Goal: Check status: Check status

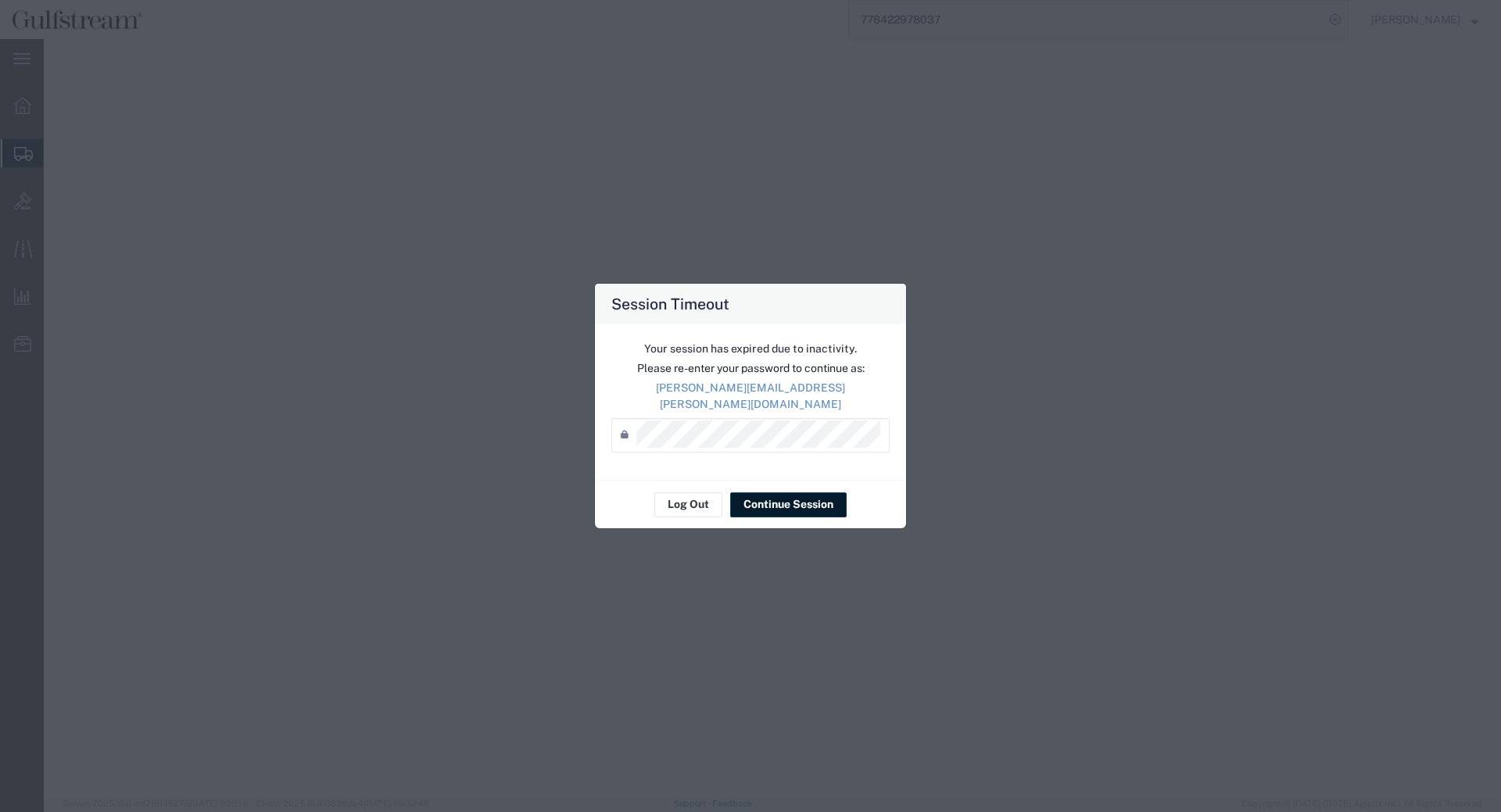
click at [832, 496] on button "Continue Session" at bounding box center [788, 505] width 117 height 25
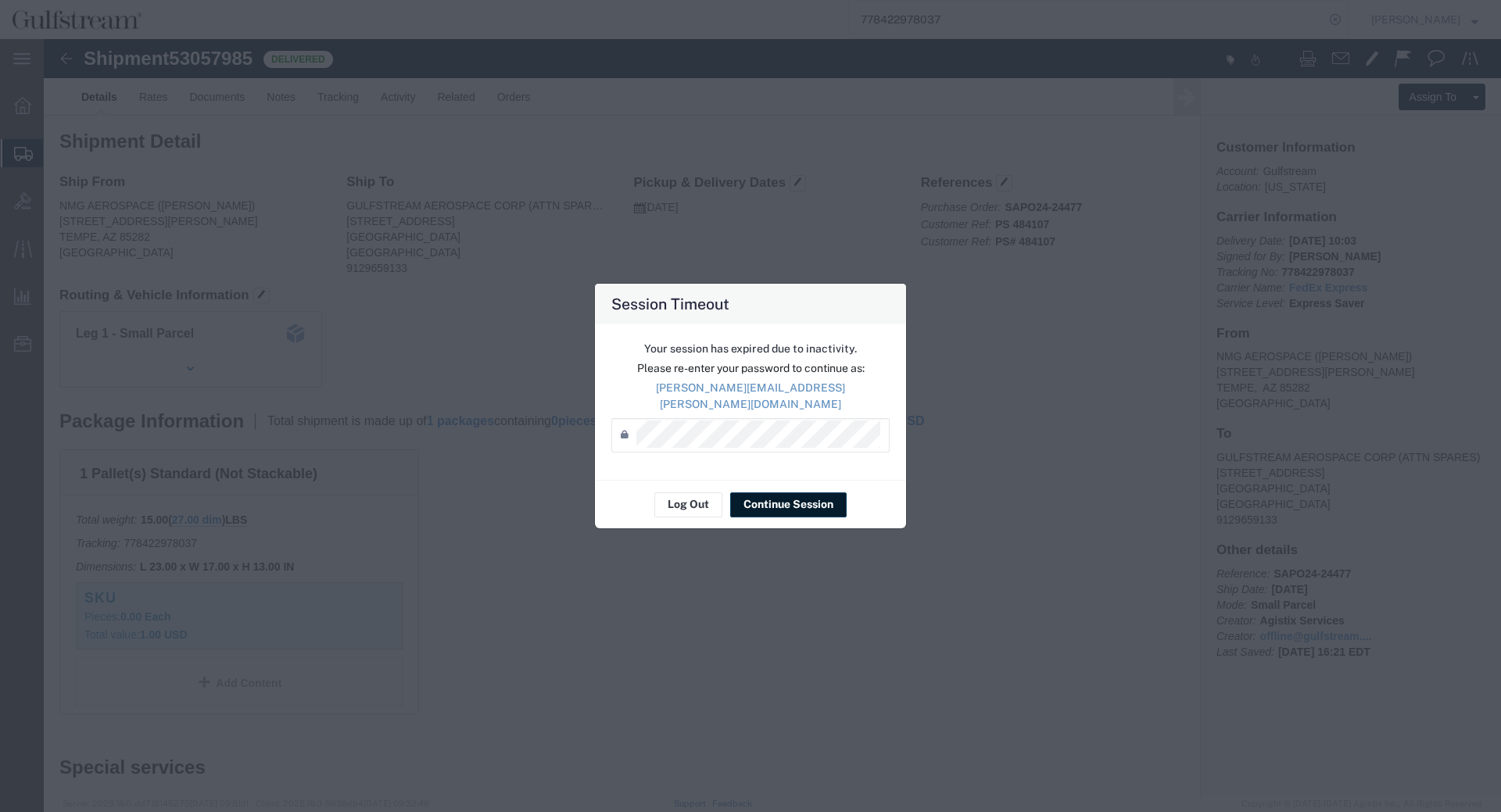
click at [780, 510] on div "Log Out Continue Session" at bounding box center [751, 505] width 311 height 49
drag, startPoint x: 780, startPoint y: 505, endPoint x: 781, endPoint y: 494, distance: 11.0
click at [780, 504] on button "Continue Session" at bounding box center [788, 505] width 117 height 25
click at [802, 506] on button "Continue Session" at bounding box center [788, 505] width 117 height 25
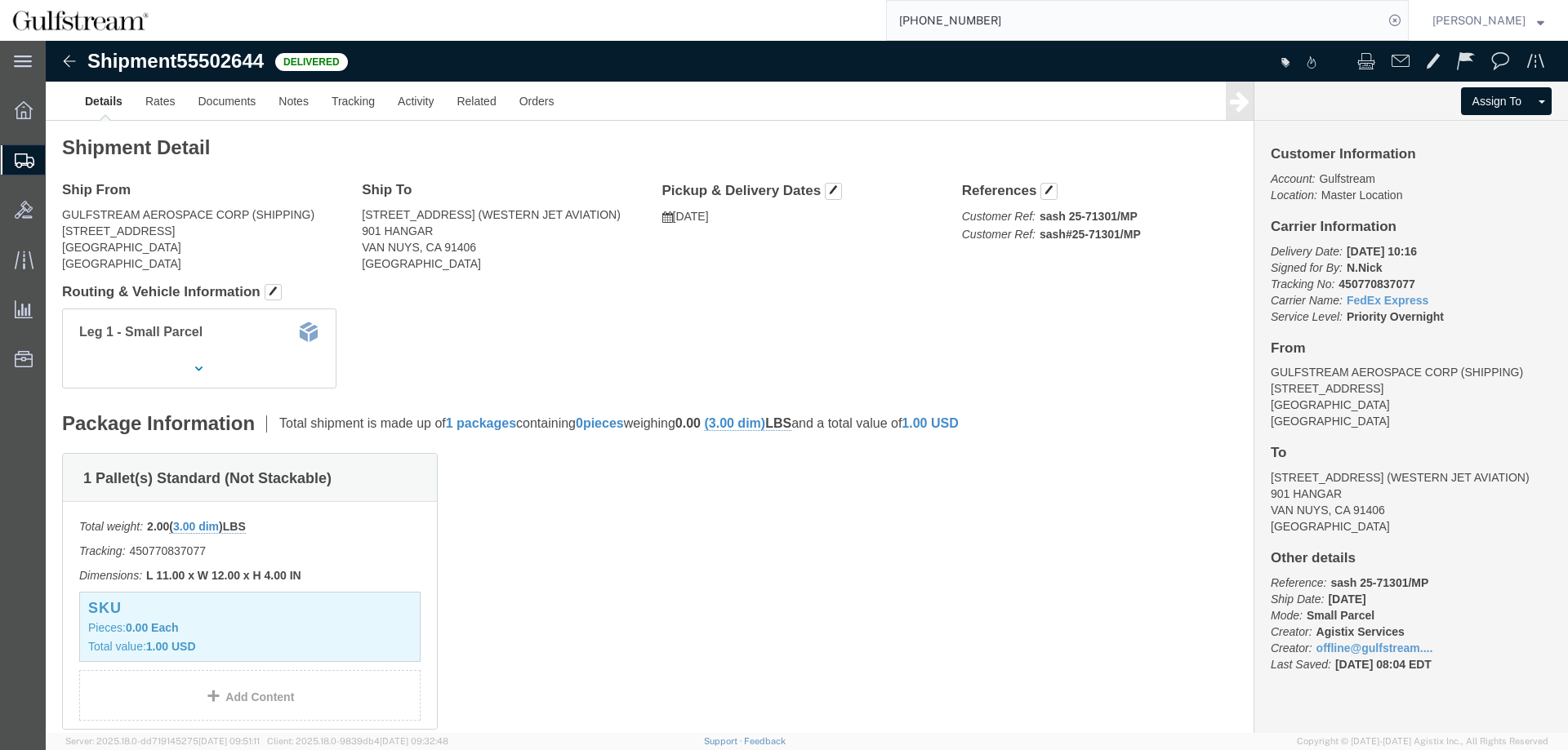
drag, startPoint x: 847, startPoint y: -16, endPoint x: 818, endPoint y: -15, distance: 29.0
click at [887, 1] on input "[PHONE_NUMBER]" at bounding box center [1134, 20] width 497 height 39
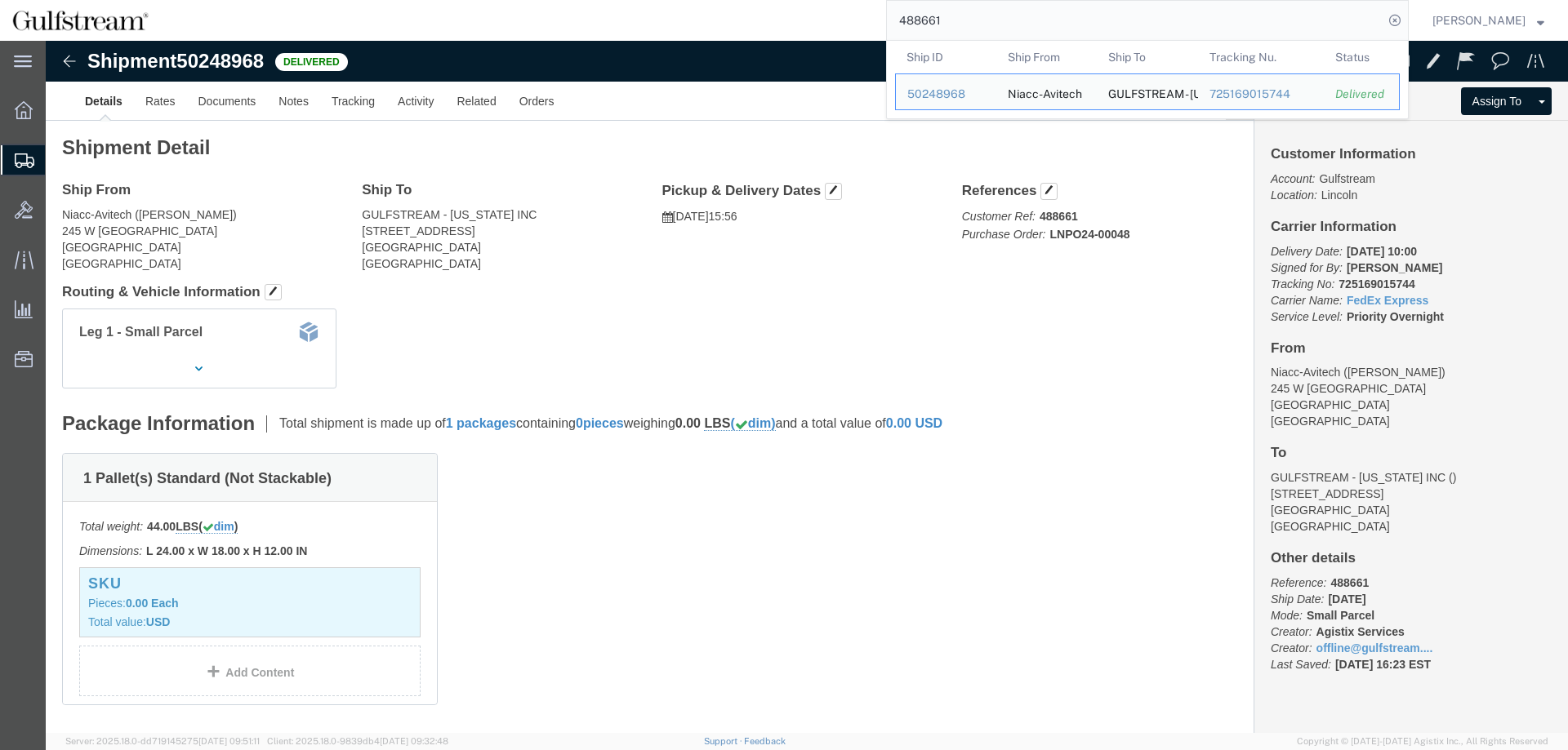
click at [911, 21] on input "488661" at bounding box center [1134, 20] width 497 height 39
paste input "PS#488152"
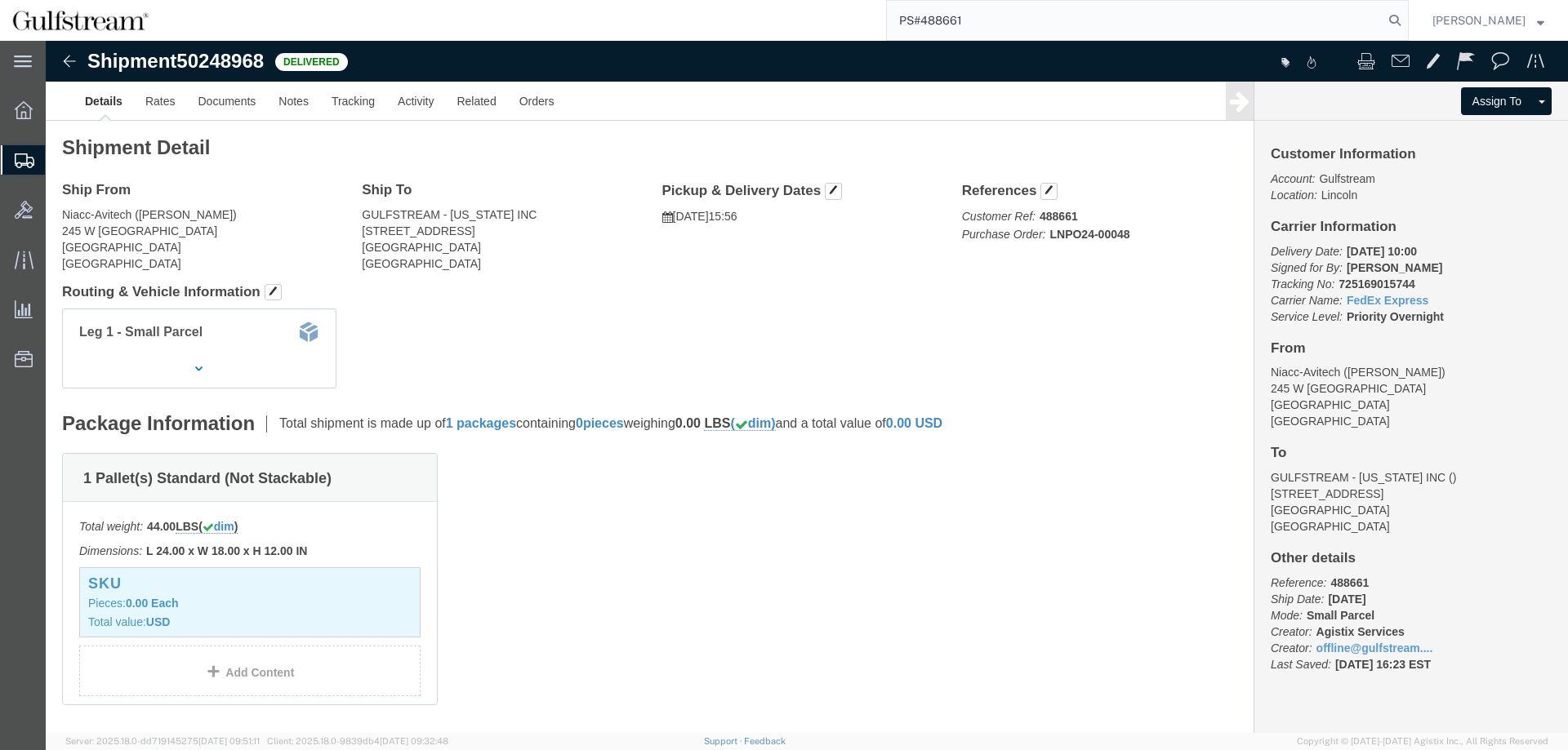
type input "PS#488661"
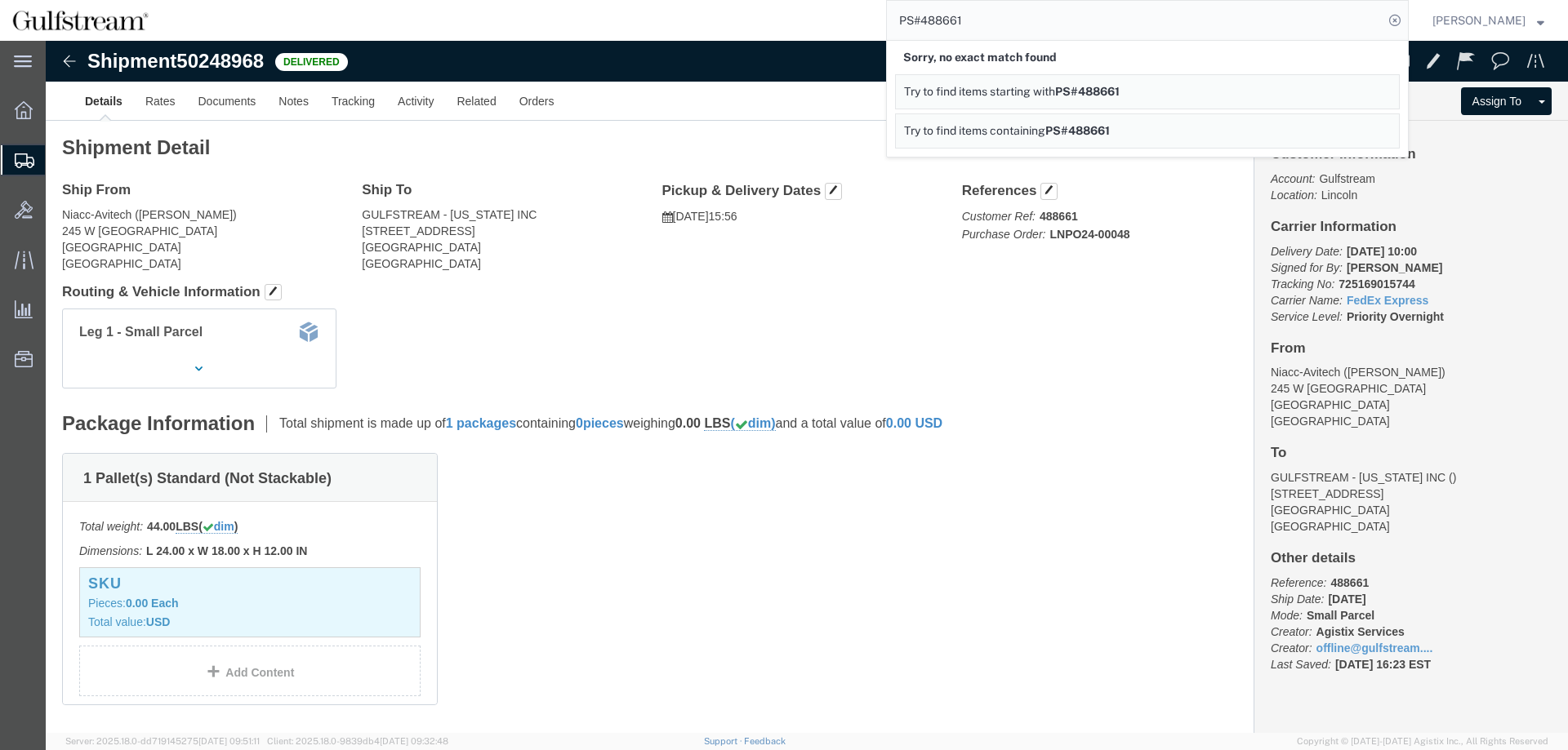
click at [1061, 118] on link "Try to find items containing PS#488661" at bounding box center [1147, 130] width 505 height 35
